Goal: Task Accomplishment & Management: Manage account settings

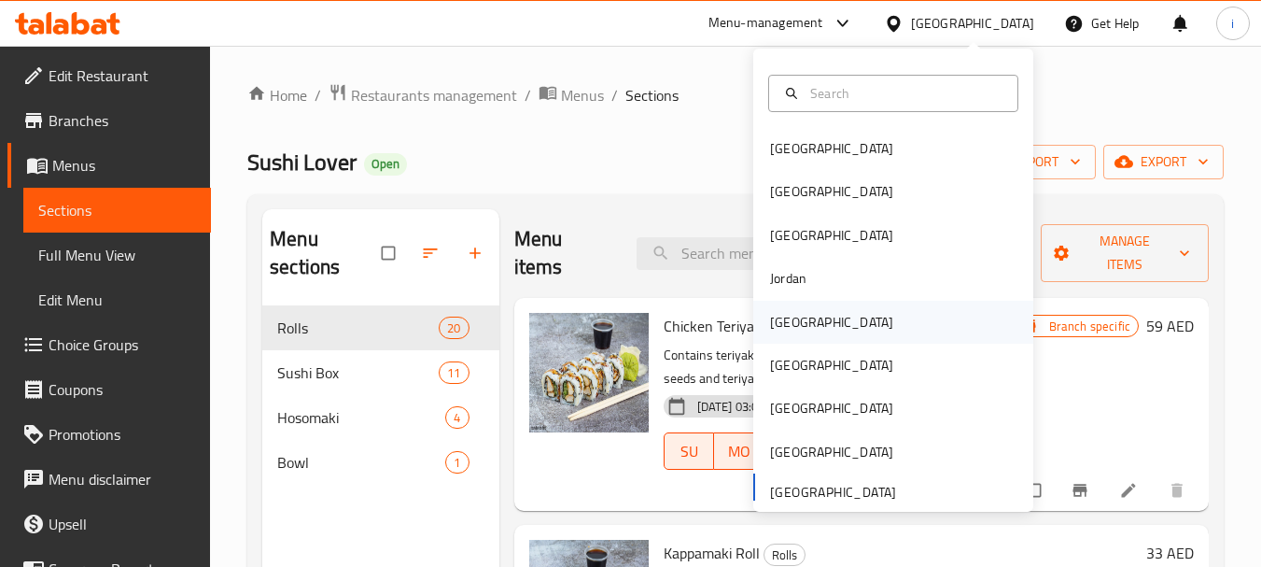
click at [783, 318] on div "[GEOGRAPHIC_DATA]" at bounding box center [831, 322] width 123 height 21
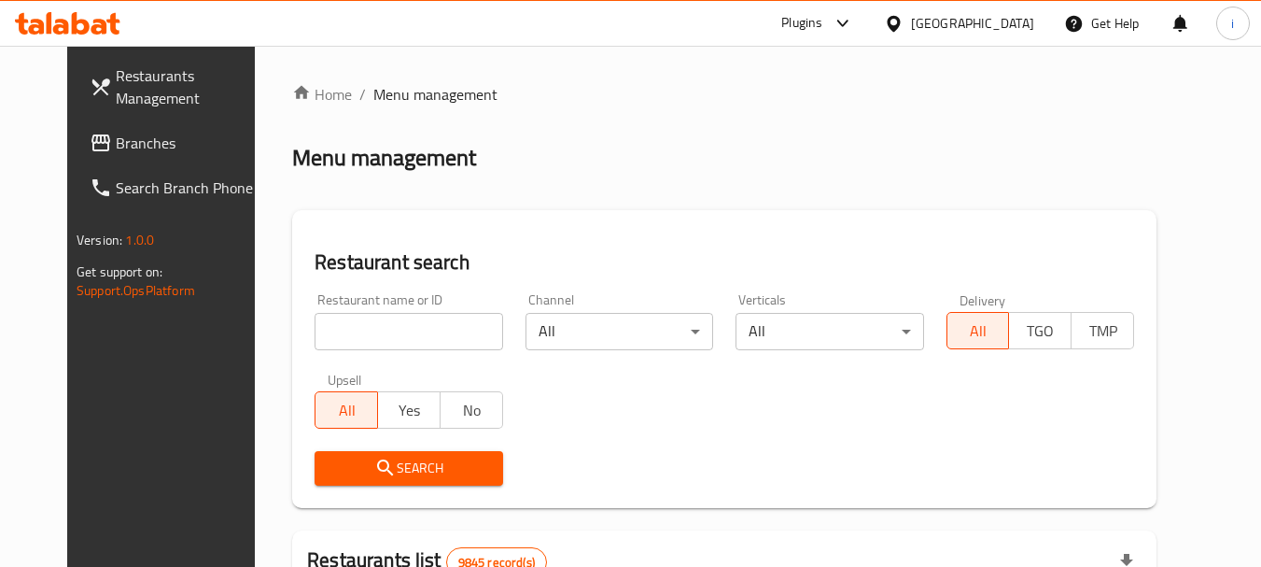
click at [116, 147] on span "Branches" at bounding box center [189, 143] width 147 height 22
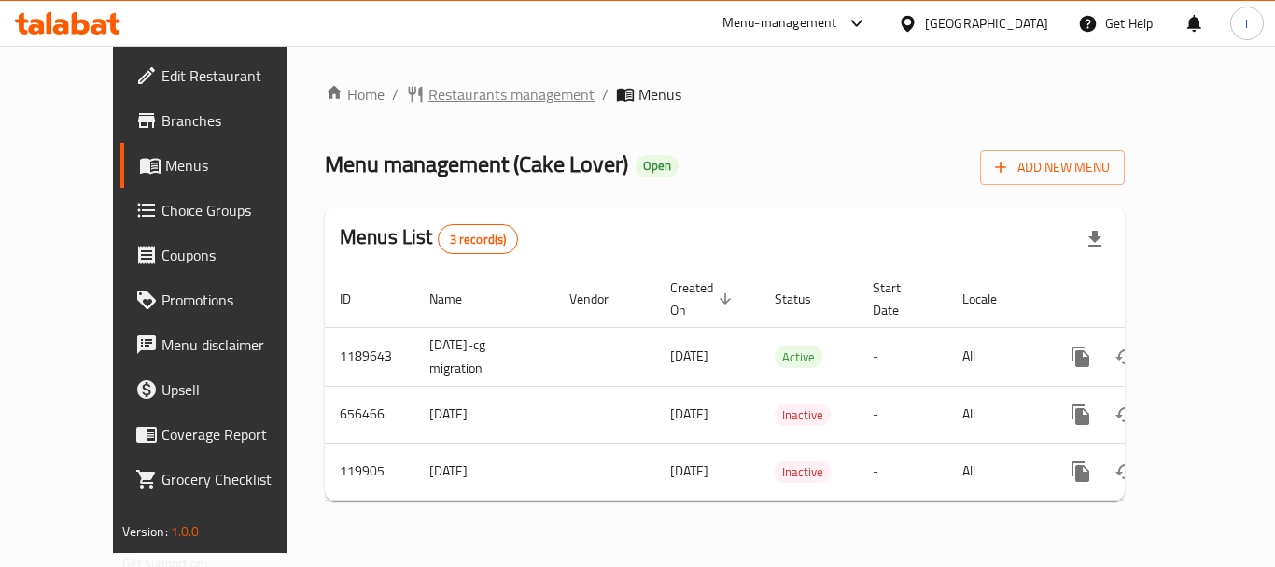
click at [441, 101] on span "Restaurants management" at bounding box center [511, 94] width 166 height 22
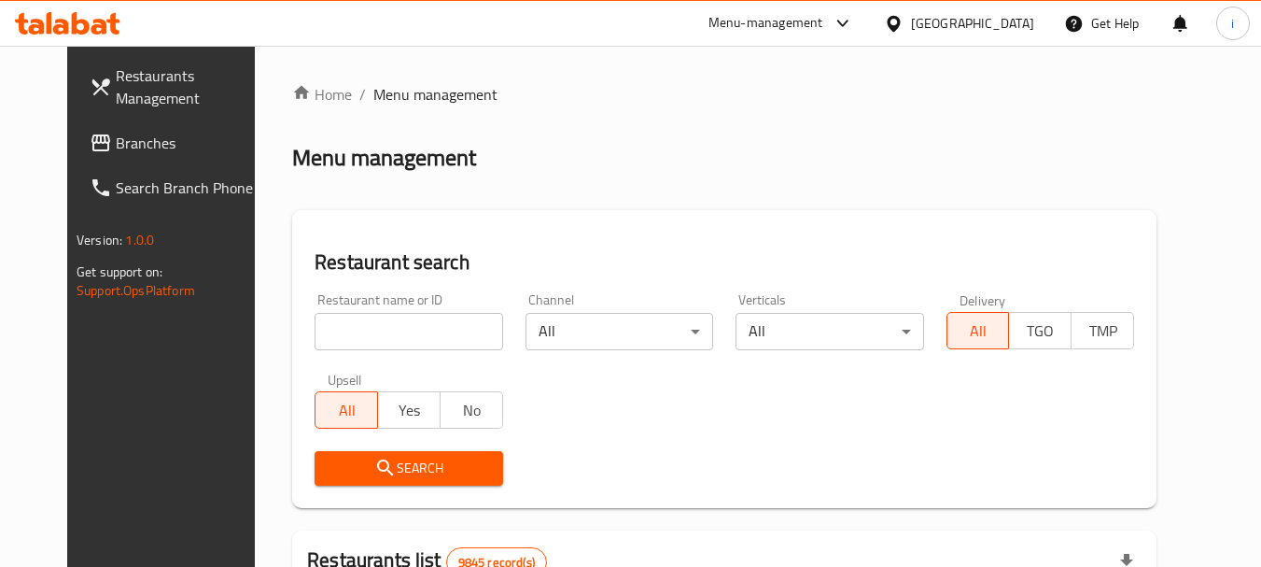
click at [381, 336] on div at bounding box center [630, 283] width 1261 height 567
click at [381, 336] on input "search" at bounding box center [409, 331] width 188 height 37
paste input "606626"
type input "606626"
click button "Search" at bounding box center [409, 468] width 188 height 35
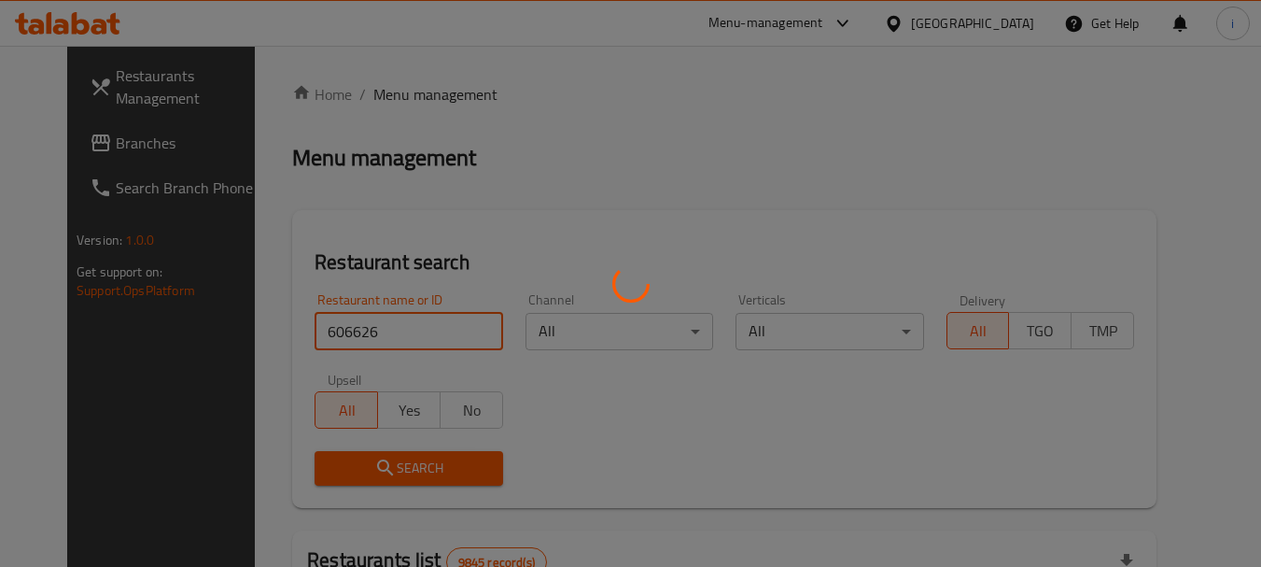
click button "Search" at bounding box center [409, 468] width 188 height 35
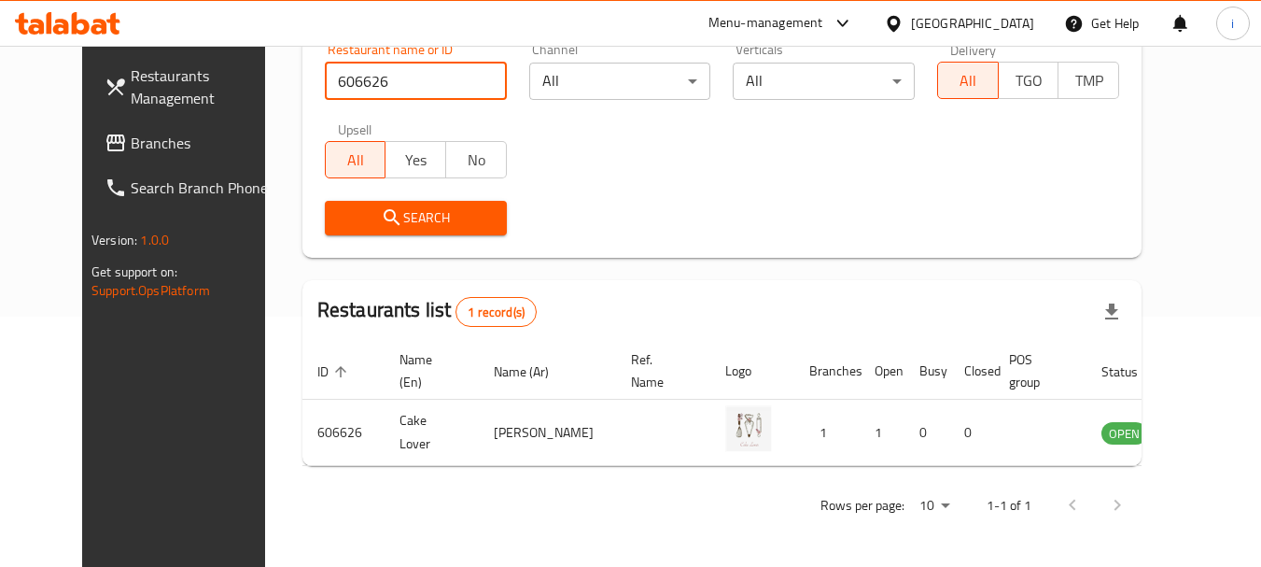
scroll to position [250, 0]
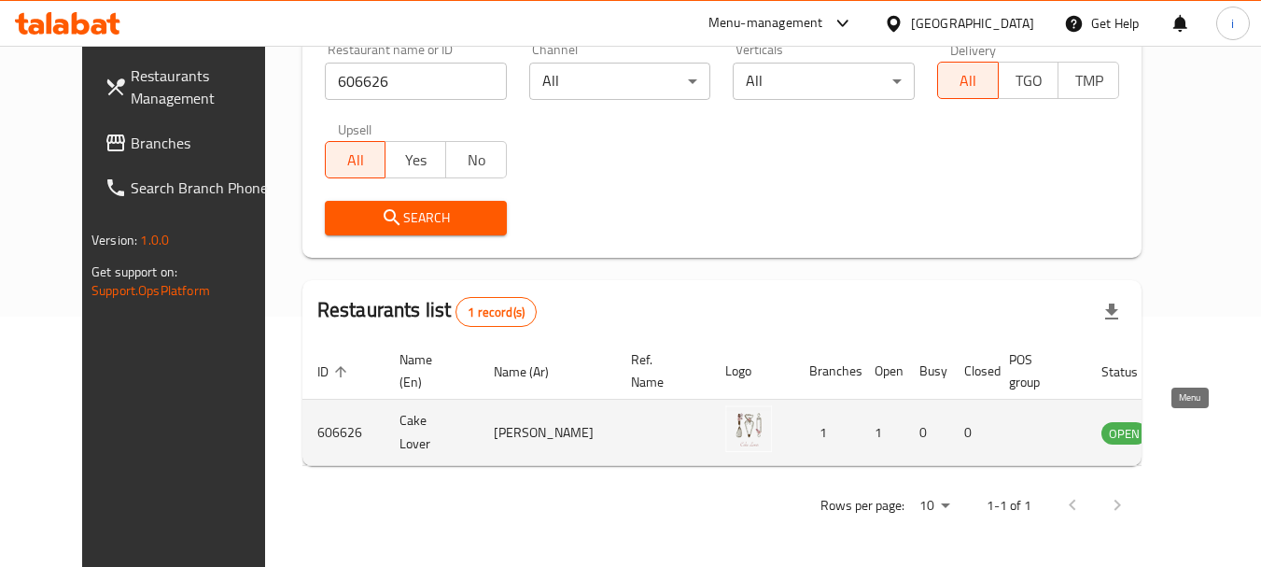
click at [1200, 437] on icon "enhanced table" at bounding box center [1210, 434] width 21 height 16
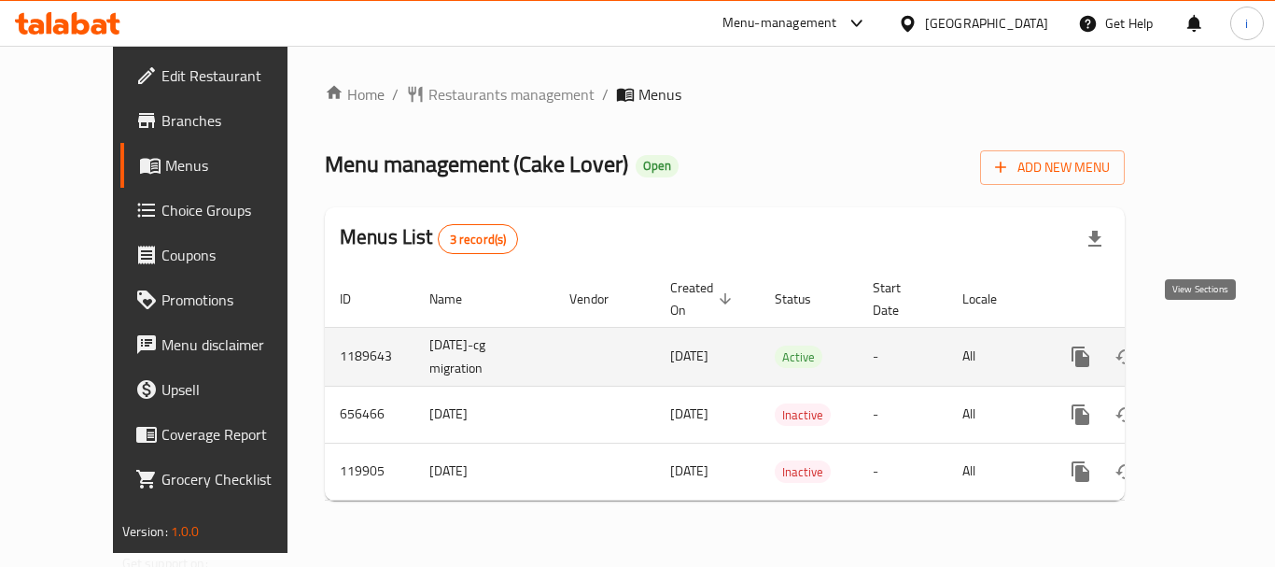
click at [1204, 345] on icon "enhanced table" at bounding box center [1215, 356] width 22 height 22
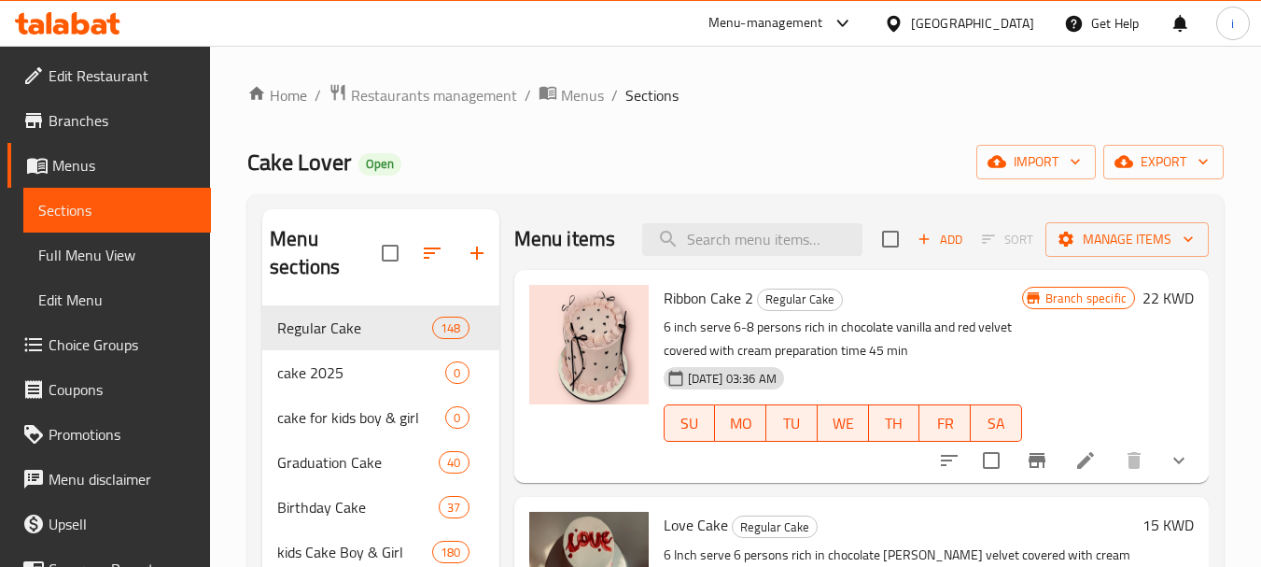
click at [86, 347] on span "Choice Groups" at bounding box center [122, 344] width 147 height 22
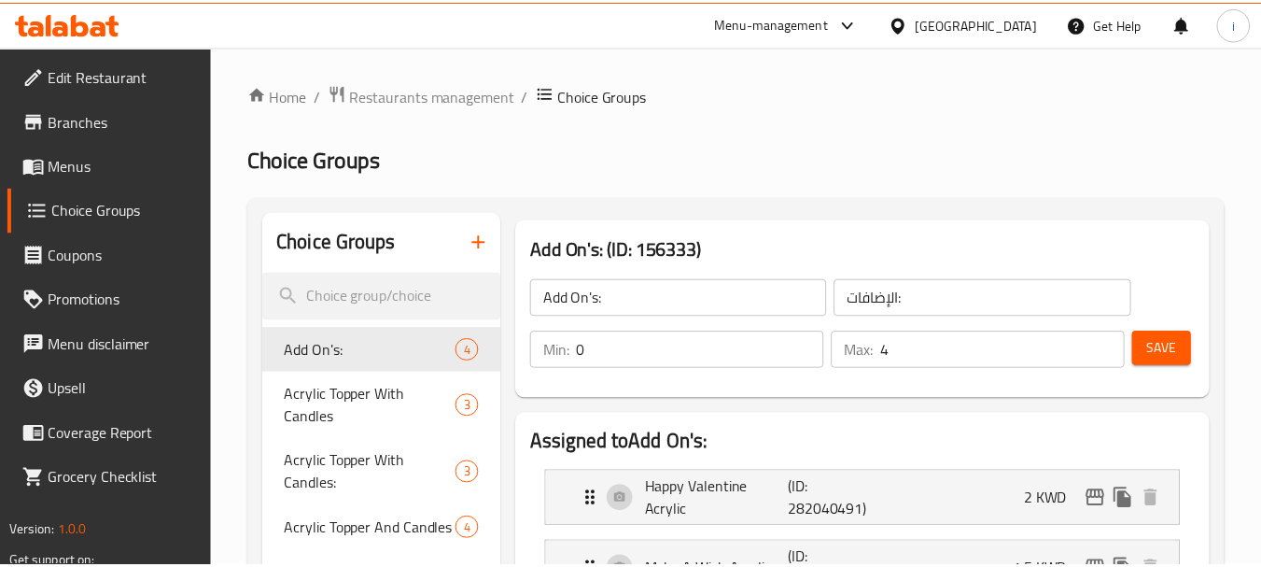
scroll to position [373, 0]
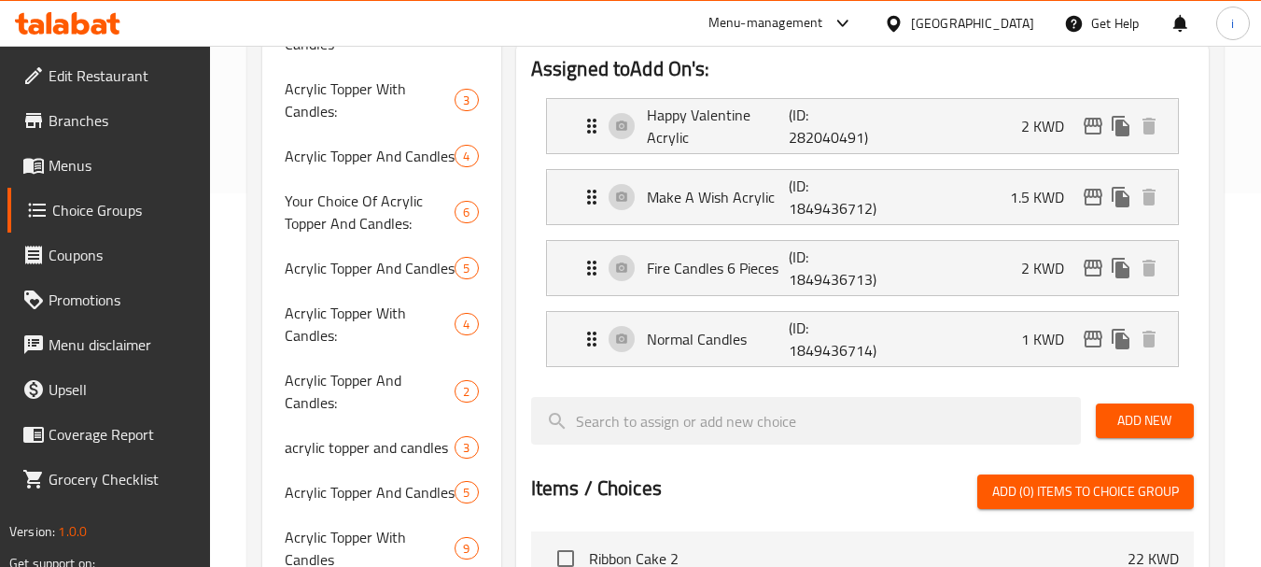
click at [359, 499] on span "Acrylic Topper And Candles" at bounding box center [370, 492] width 170 height 22
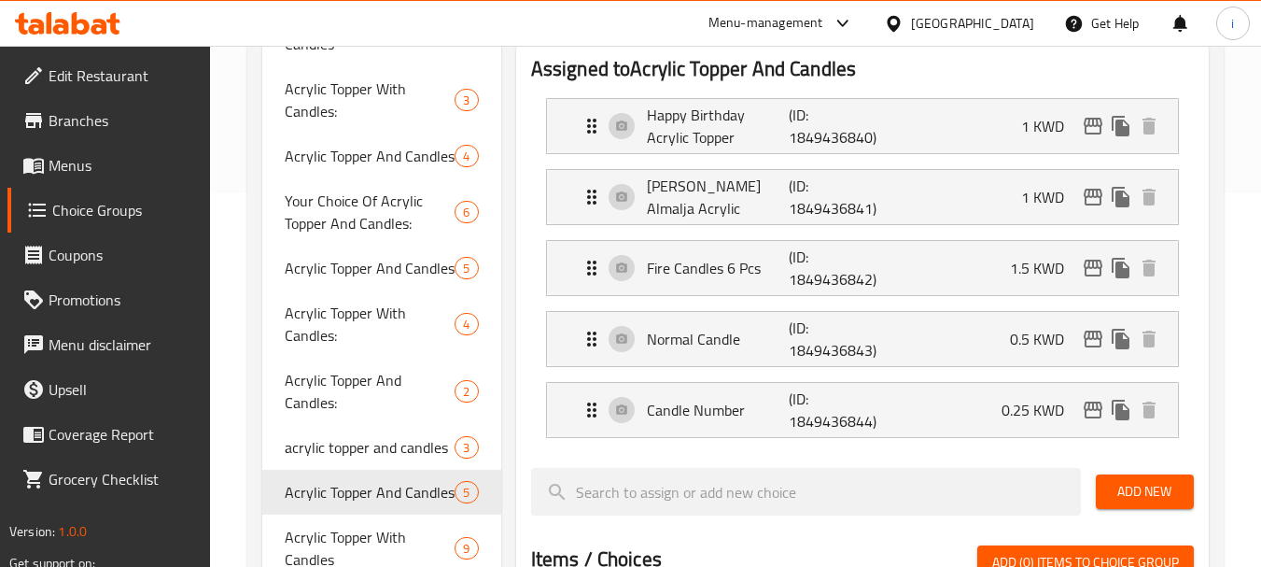
type input "Acrylic Topper And Candles"
type input "اكليريك توبر وشموع"
type input "5"
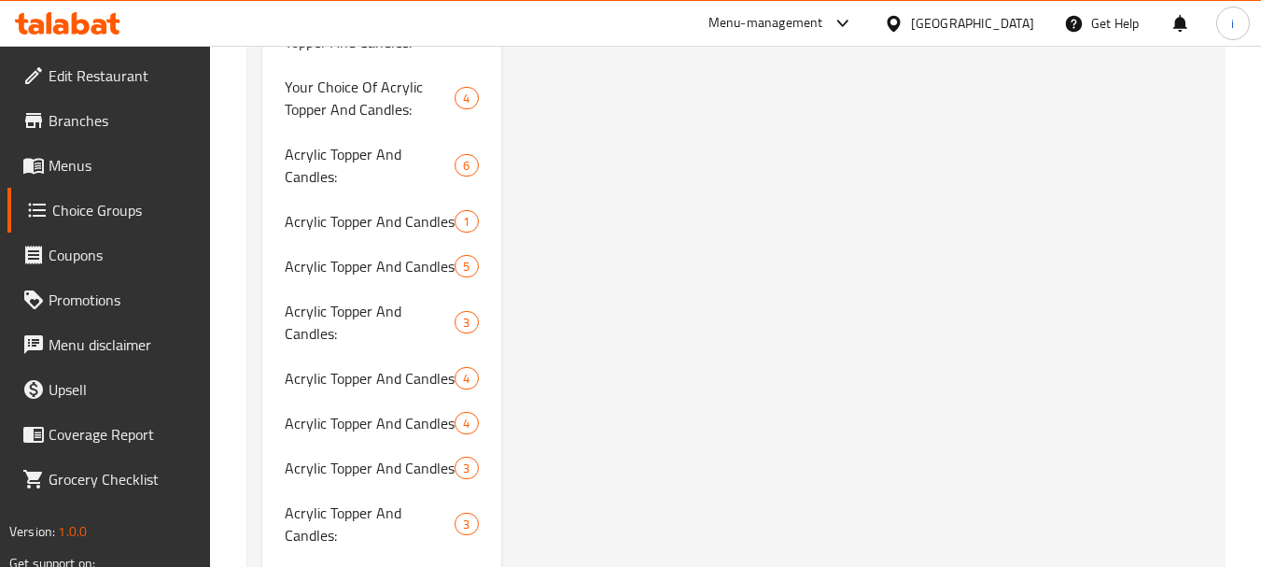
scroll to position [28806, 0]
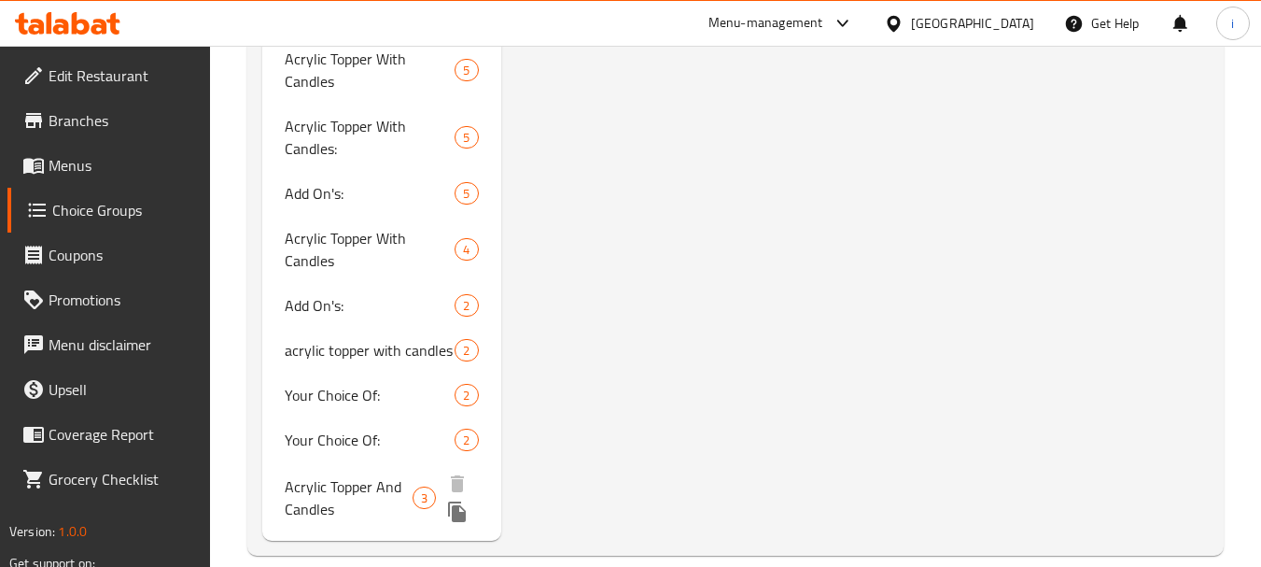
click at [357, 494] on span "Acrylic Topper And Candles" at bounding box center [349, 497] width 128 height 45
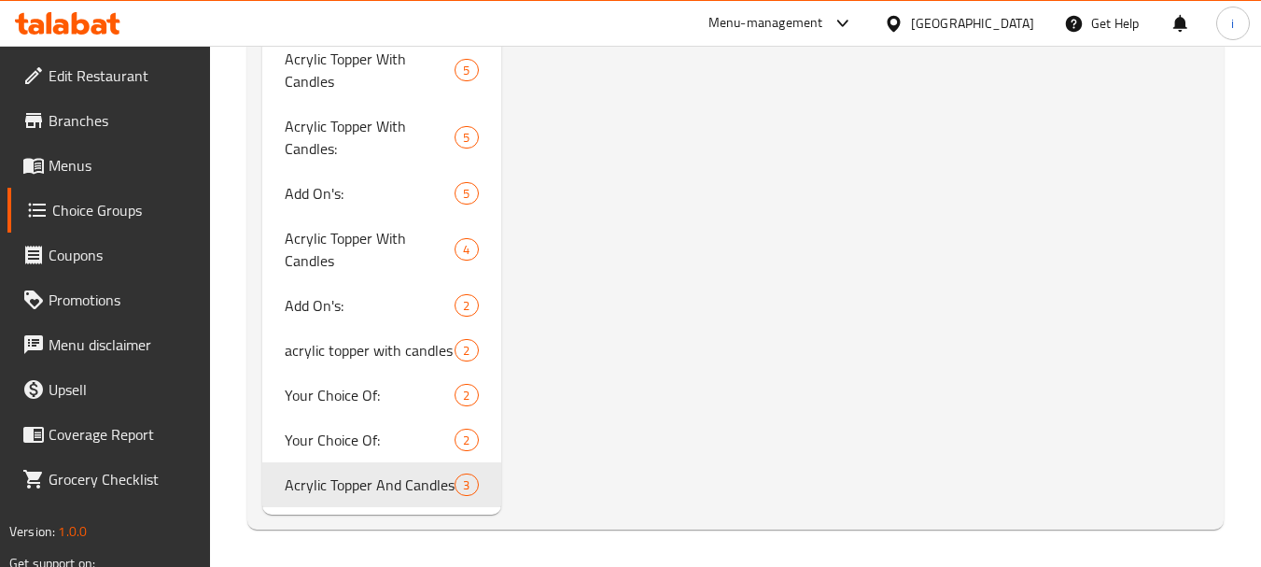
type input "اكليريك توبر مع شموع"
type input "3"
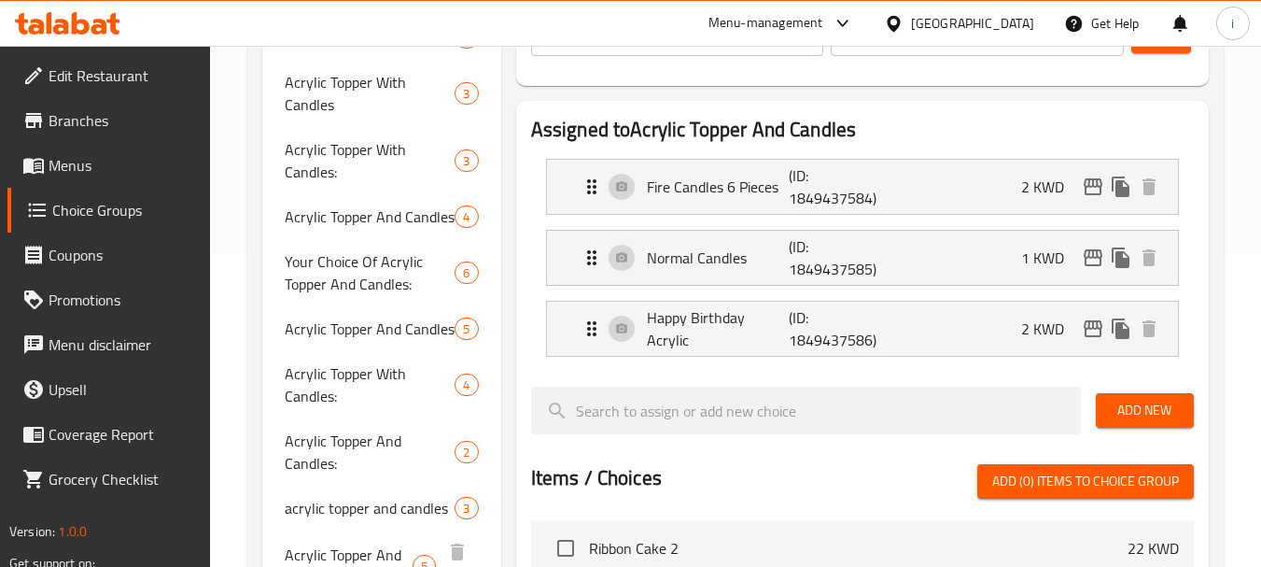
scroll to position [422, 0]
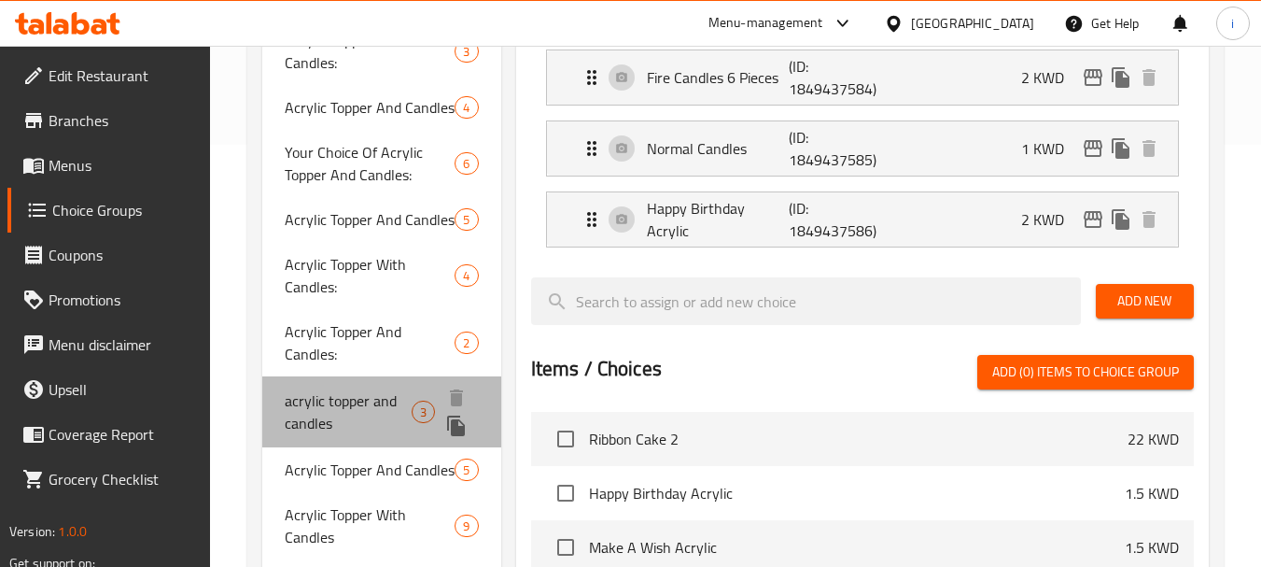
click at [322, 417] on span "acrylic topper and candles" at bounding box center [348, 411] width 127 height 45
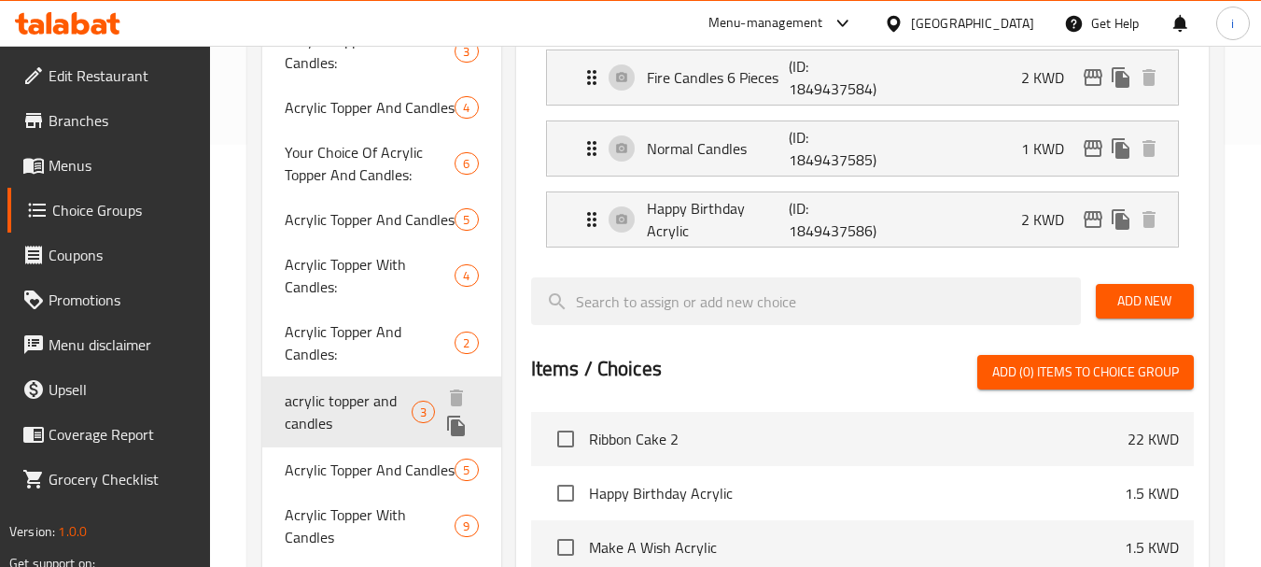
click at [313, 410] on span "acrylic topper and candles" at bounding box center [348, 411] width 127 height 45
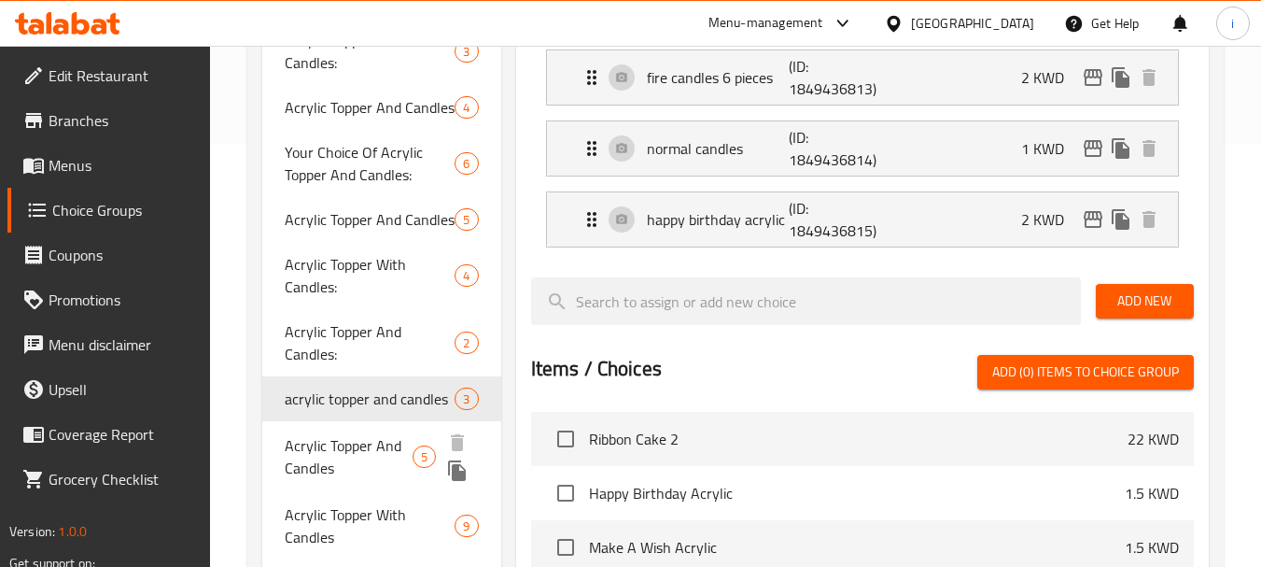
click at [348, 458] on span "Acrylic Topper And Candles" at bounding box center [349, 456] width 128 height 45
click at [337, 455] on span "Acrylic Topper And Candles" at bounding box center [349, 456] width 128 height 45
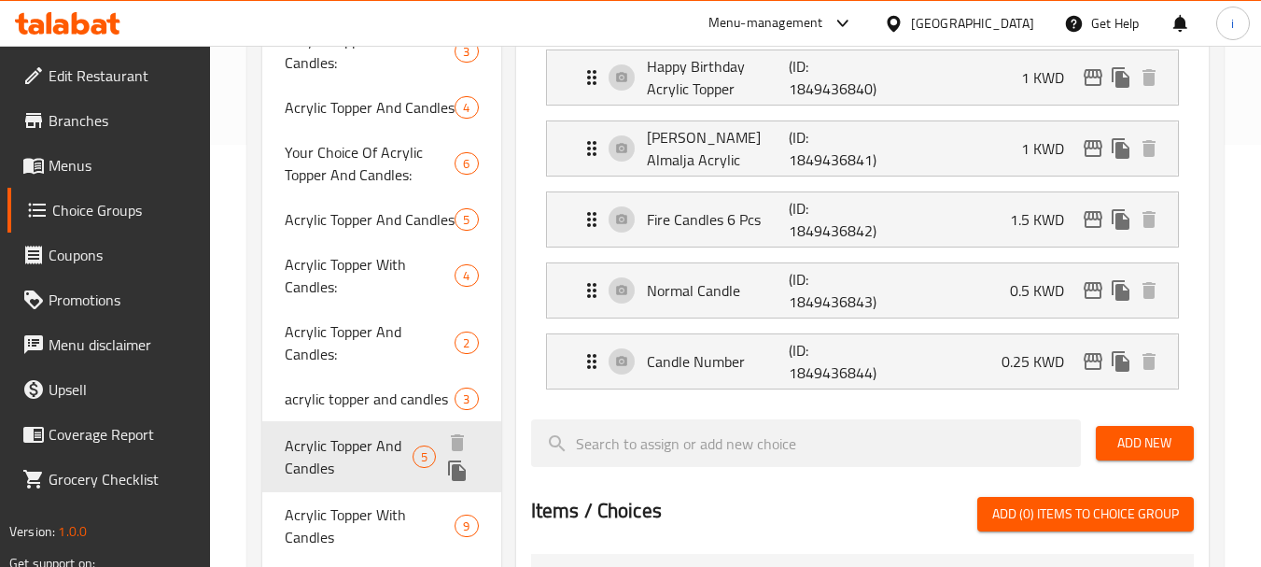
type input "Acrylic Topper And Candles"
type input "اكليريك توبر وشموع"
type input "5"
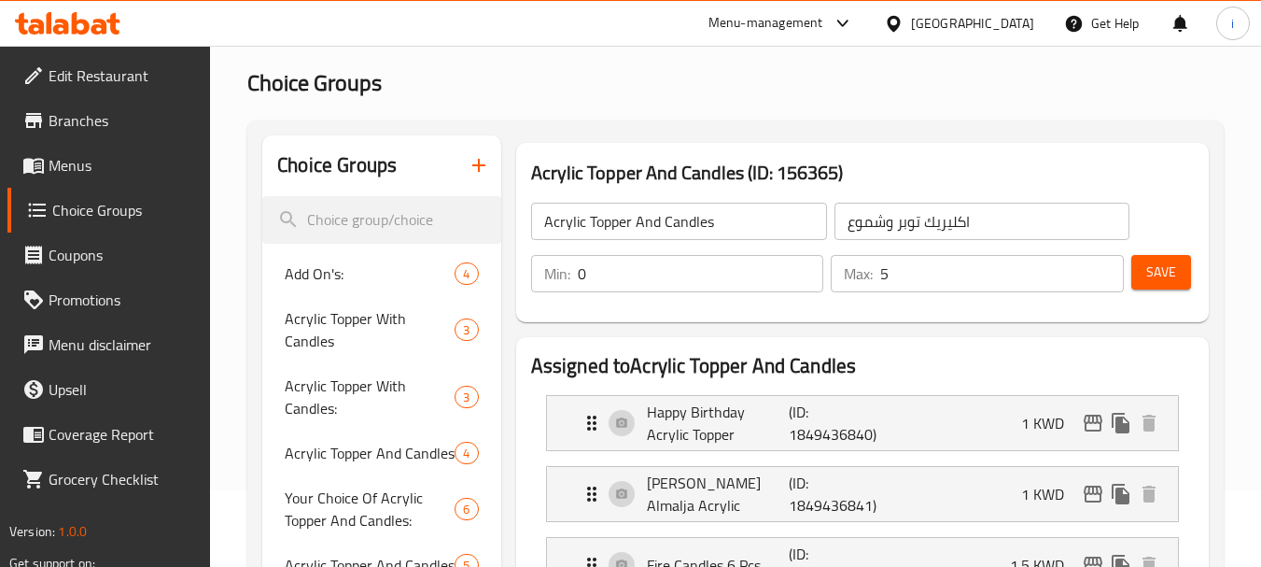
scroll to position [0, 0]
